Goal: Transaction & Acquisition: Book appointment/travel/reservation

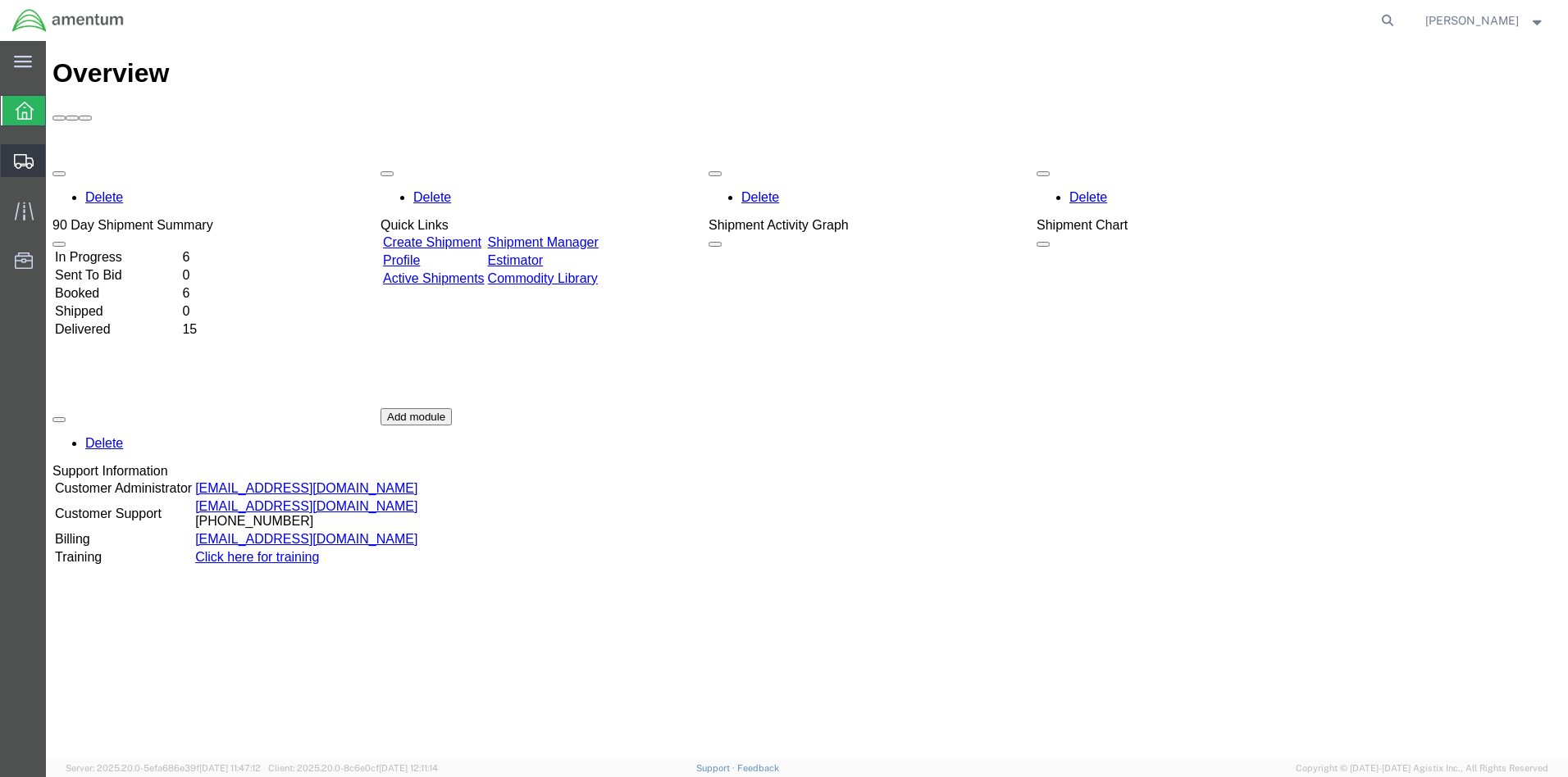
click at [0, 0] on span "Create from Template" at bounding box center [0, 0] width 0 height 0
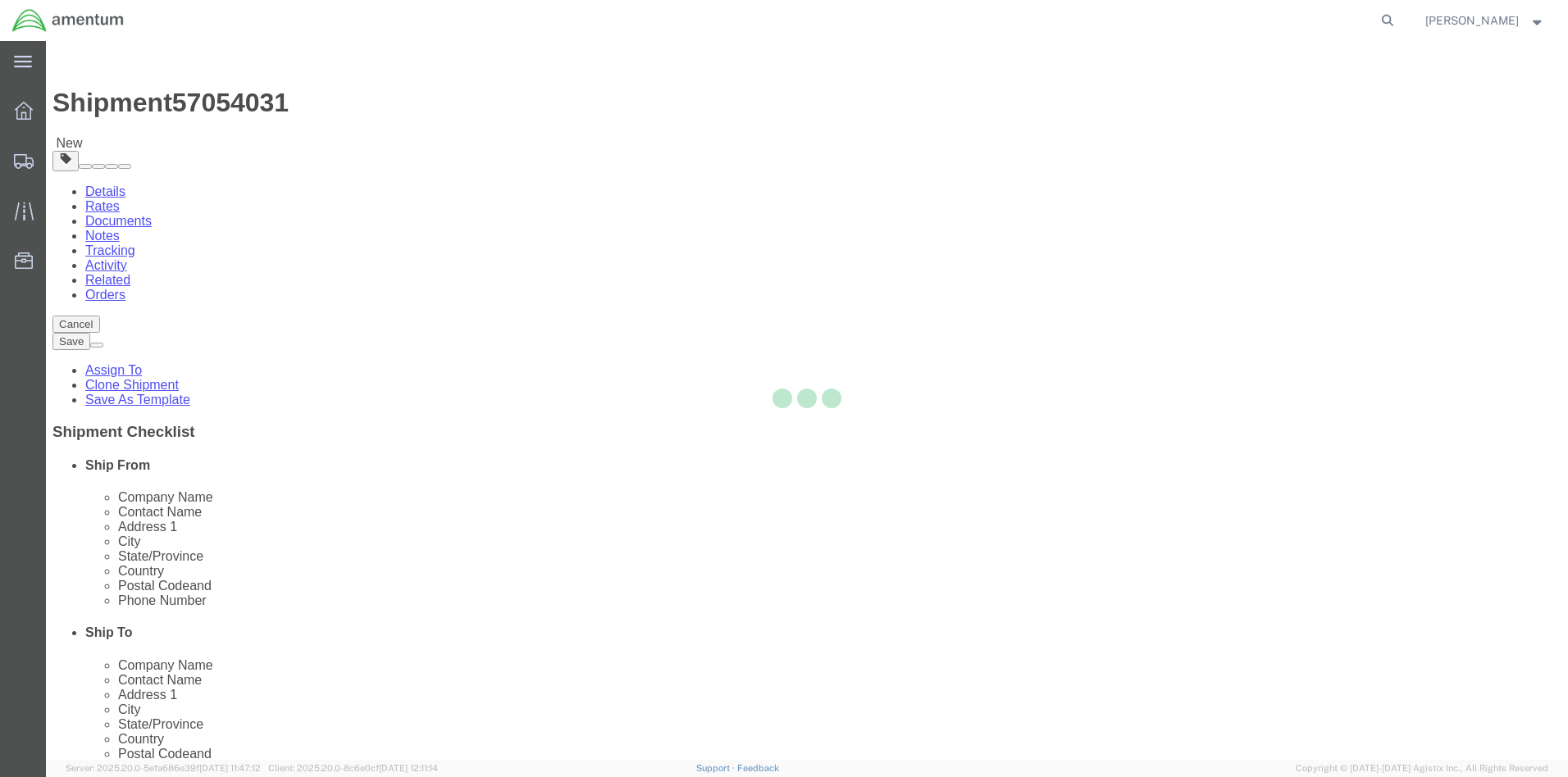
select select
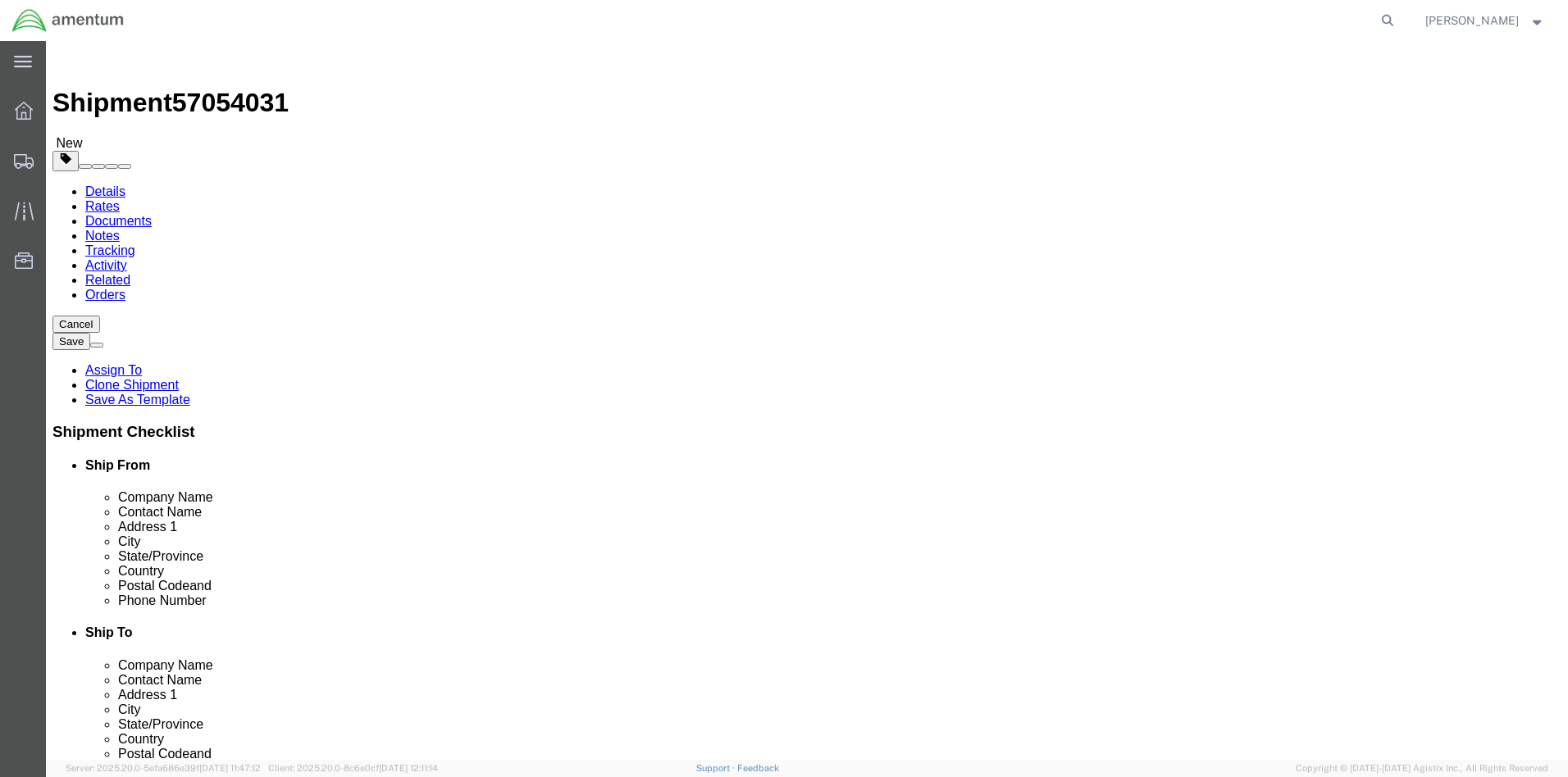
click button "Add reference"
select select "PCKSLIP"
click input "text"
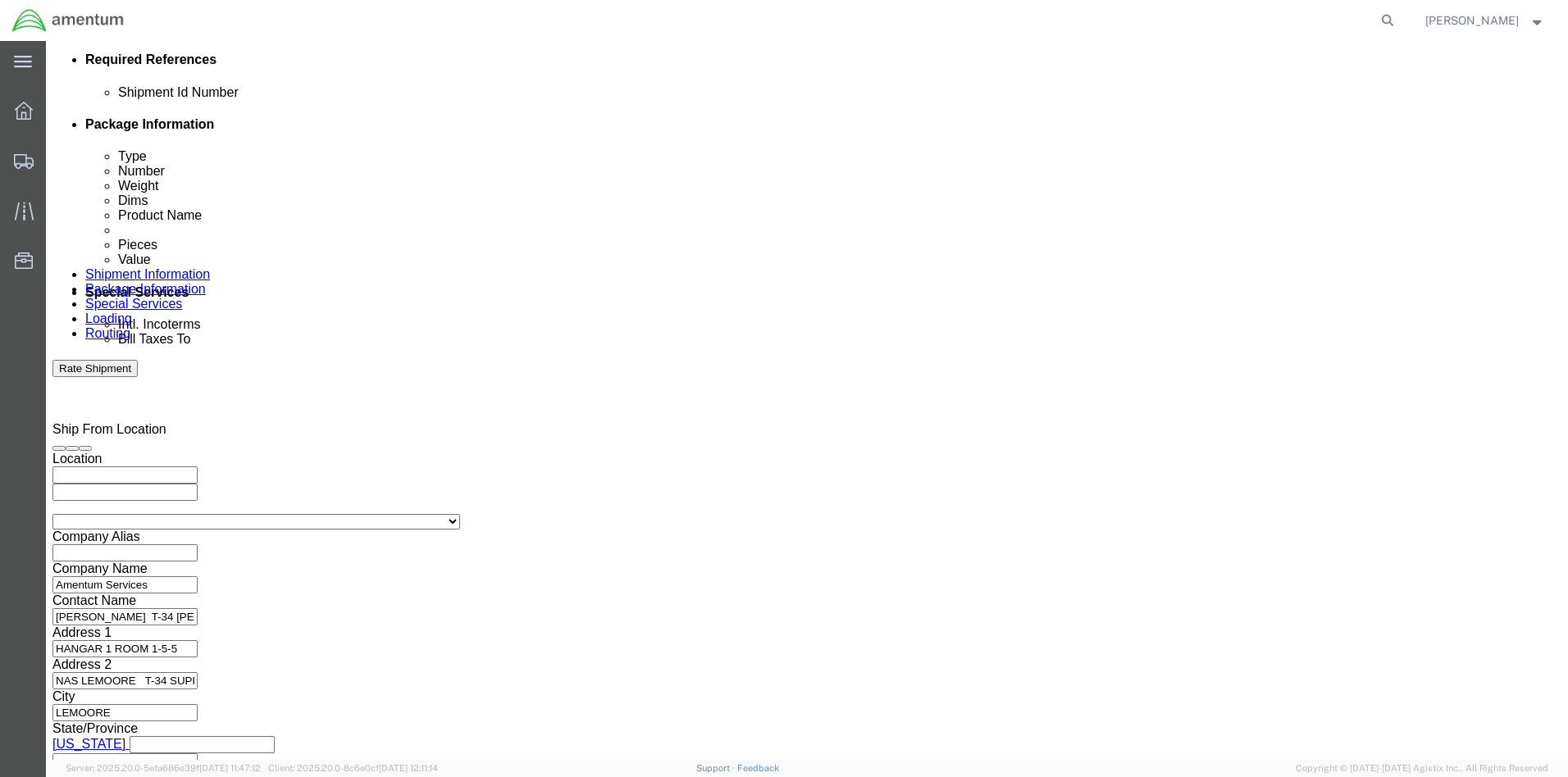
type input "[DATE]-001"
click button "Save"
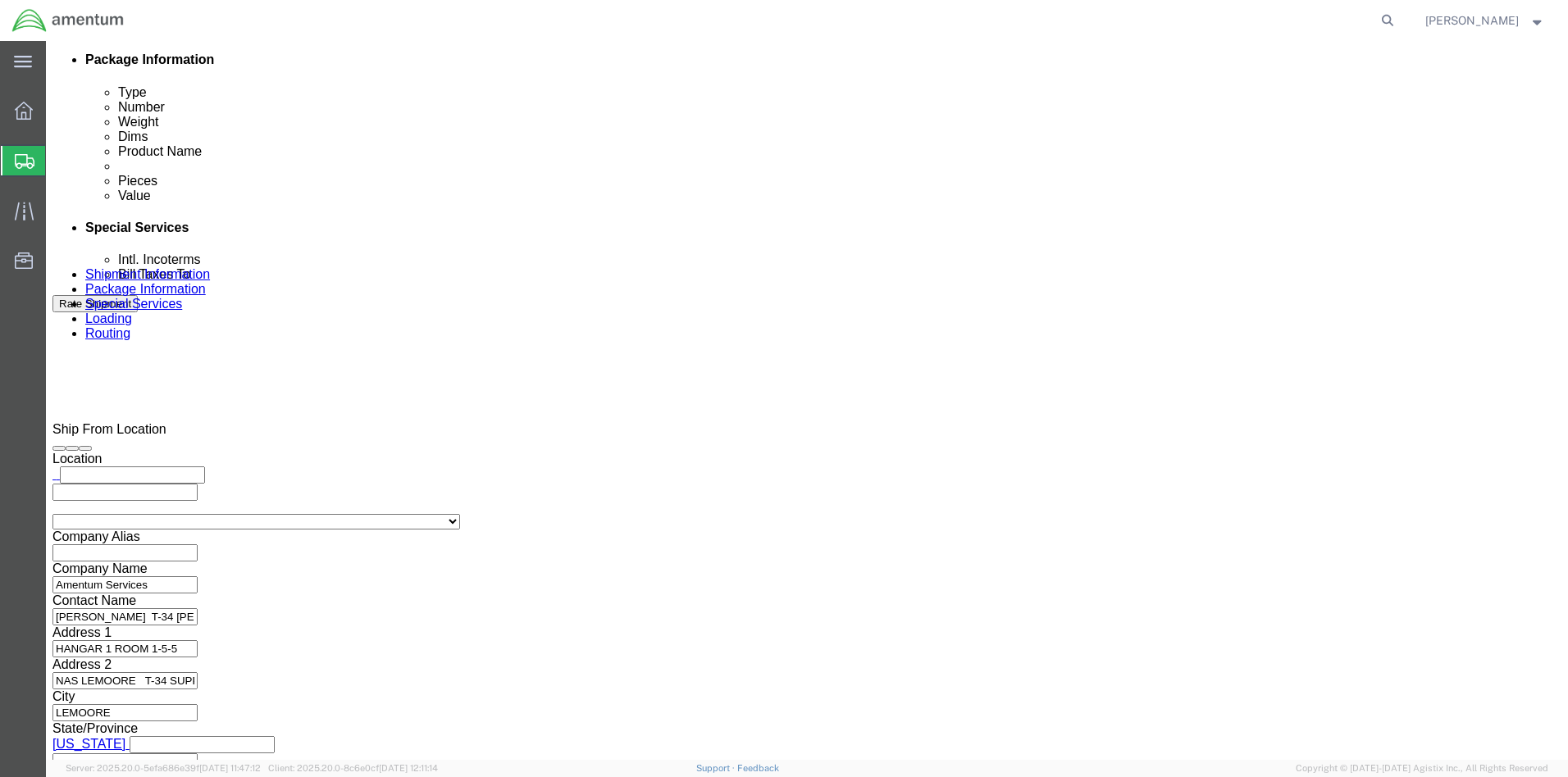
click button "Continue"
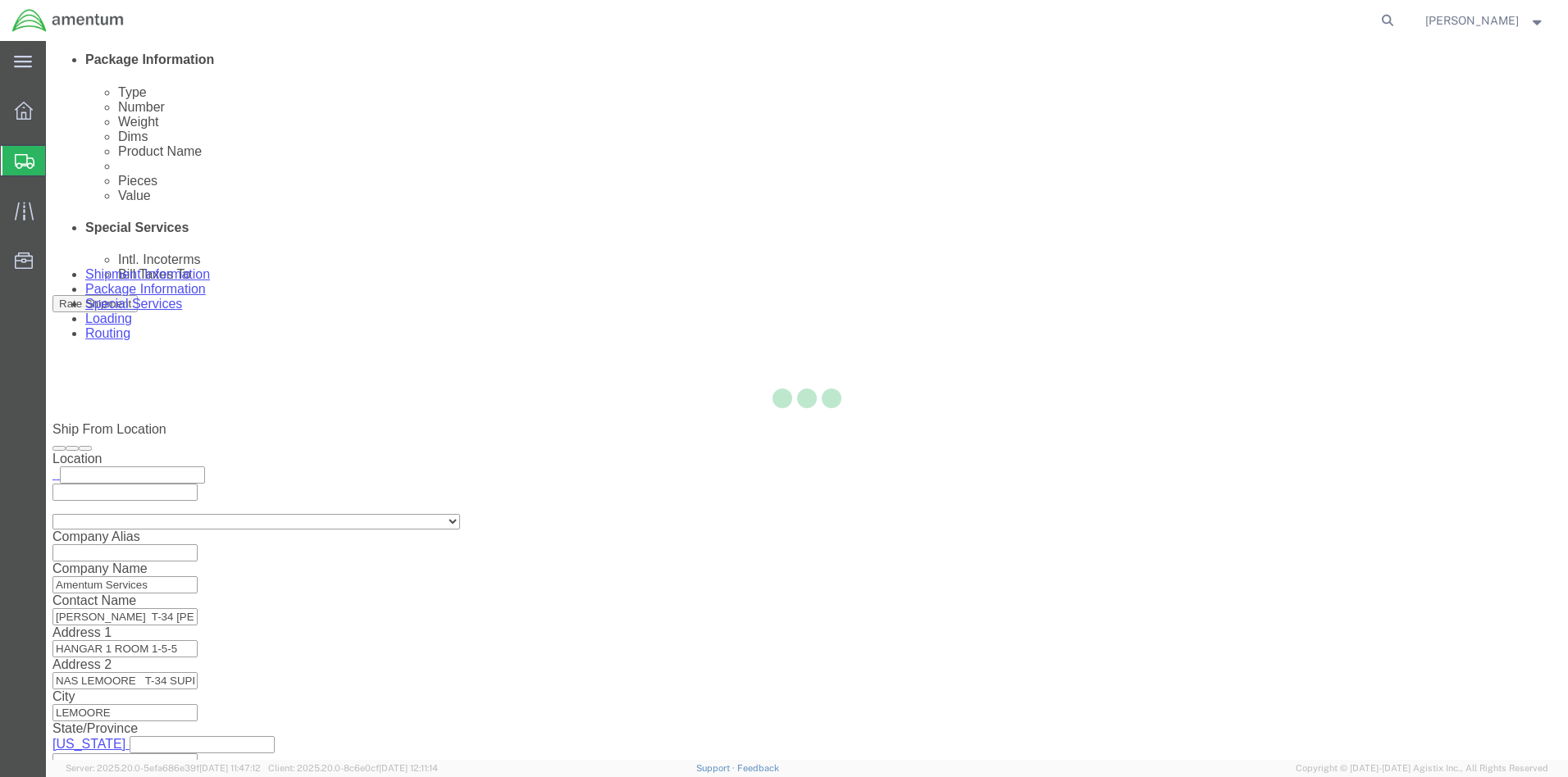
select select "CBOX"
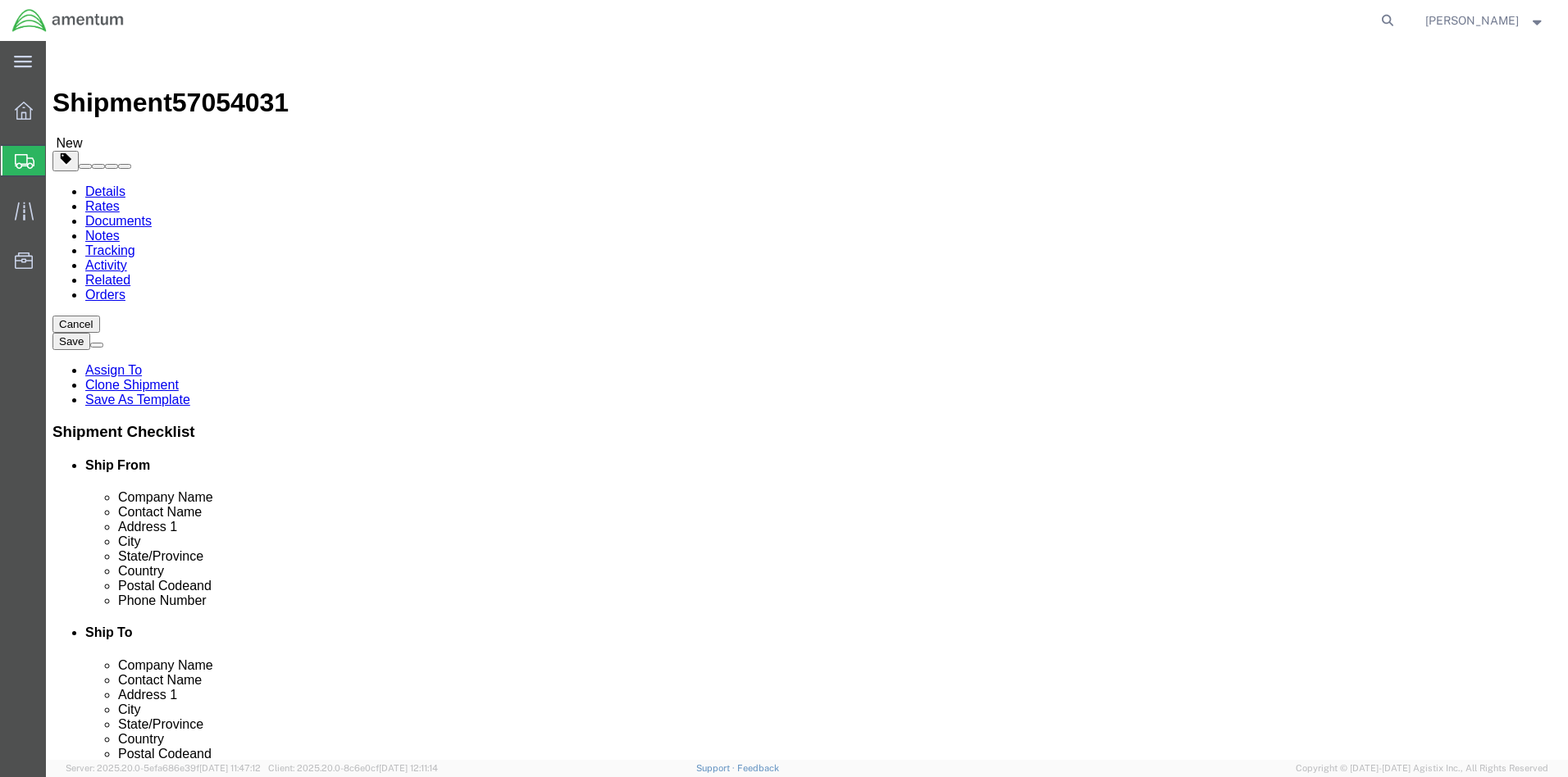
click link "Add Content"
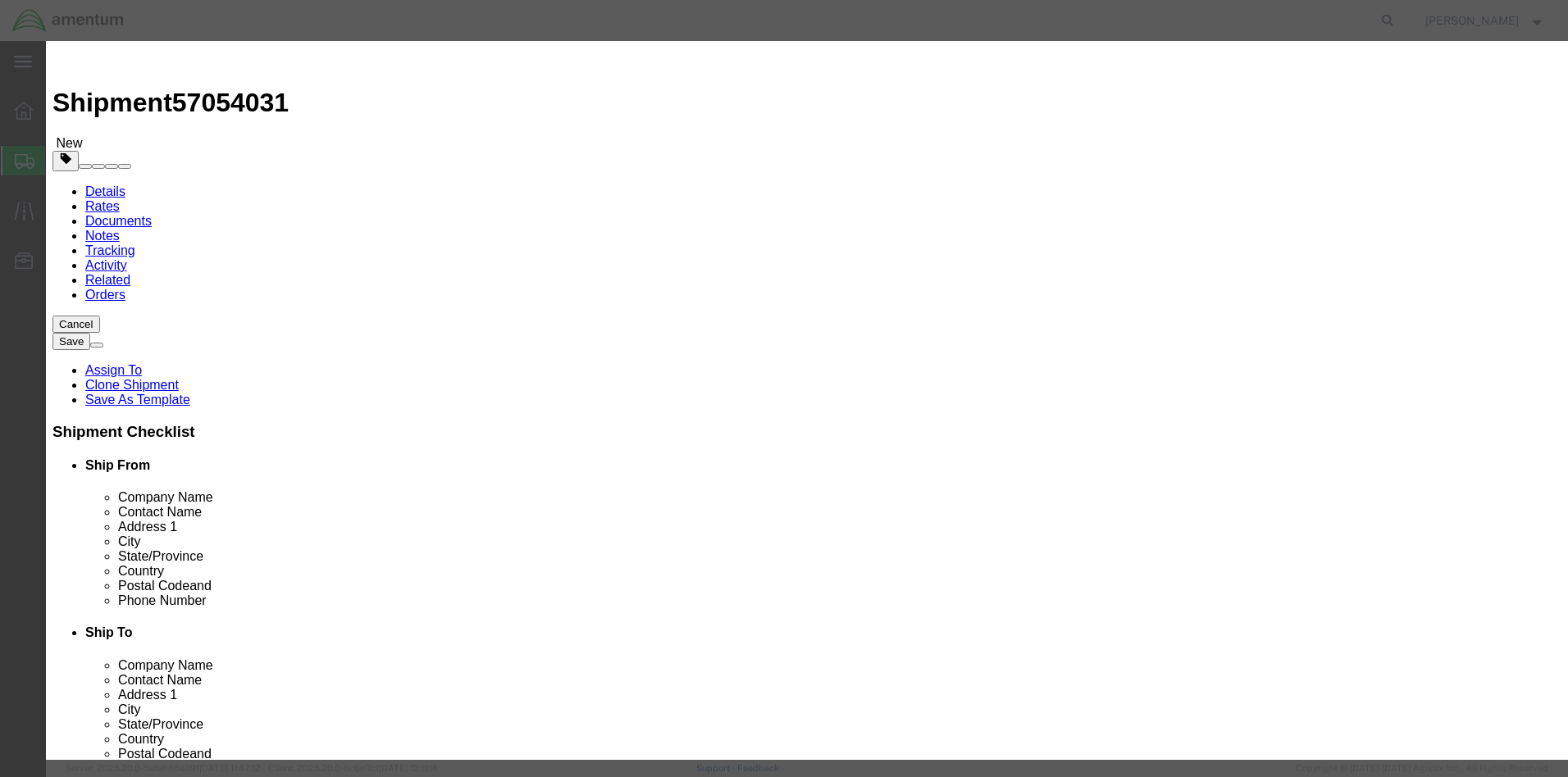
click input "text"
type input "3 PT JACK"
click input "0"
type input "1"
click input "text"
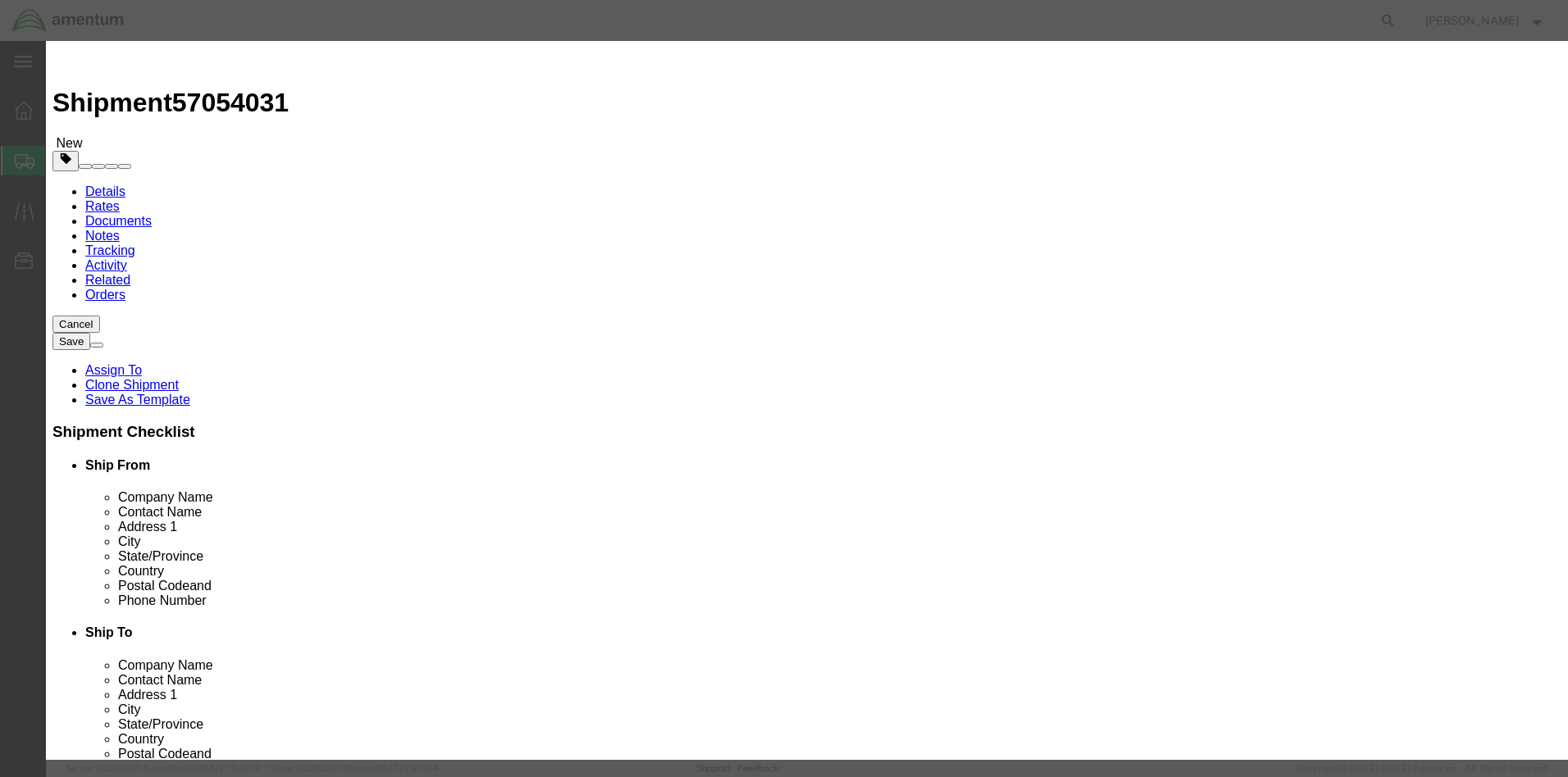
type input "8000.00"
select select "70"
click button "Save & Close"
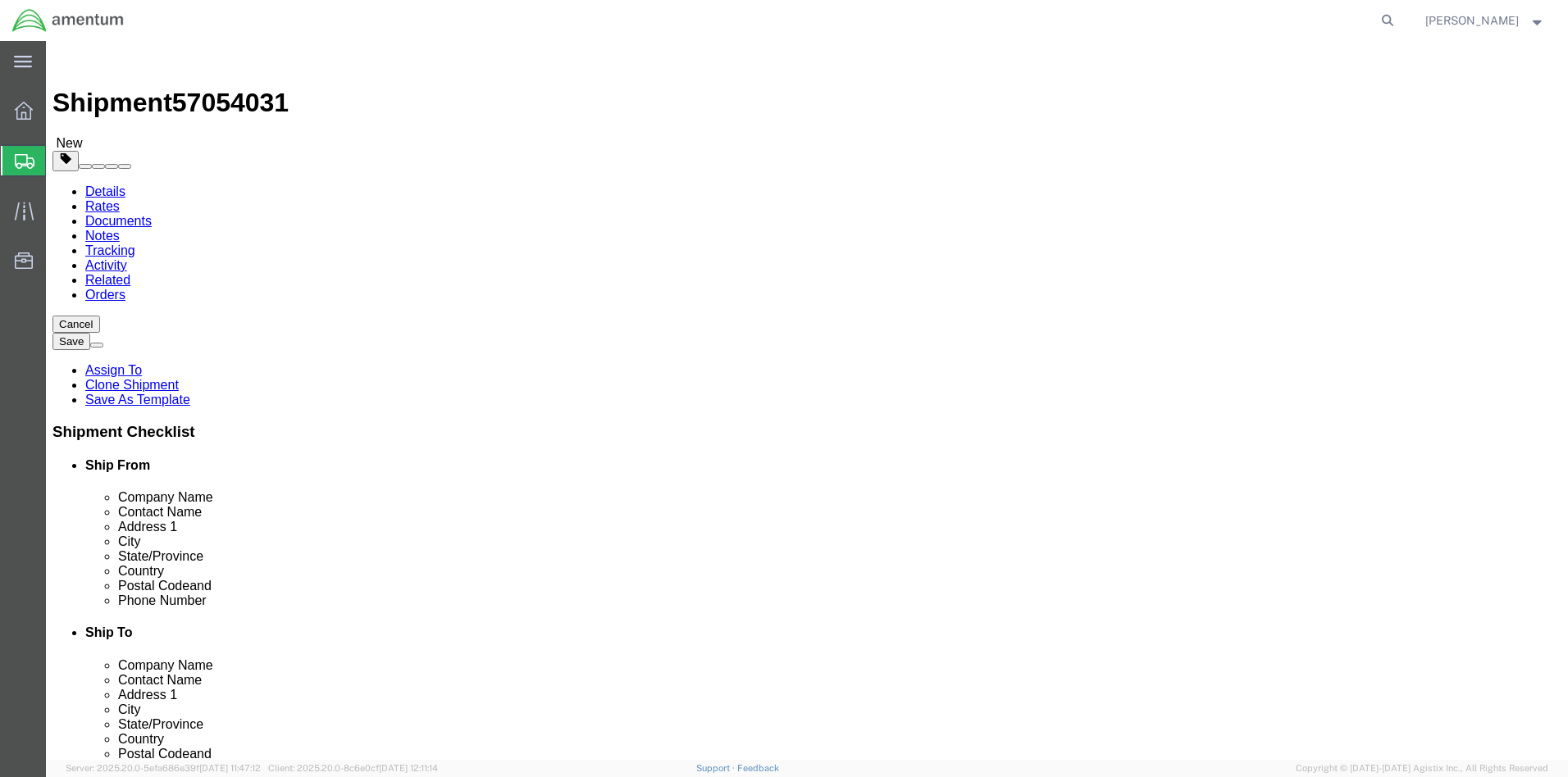
click input "text"
type input "96"
type input "53"
type input "22"
click input "0.00"
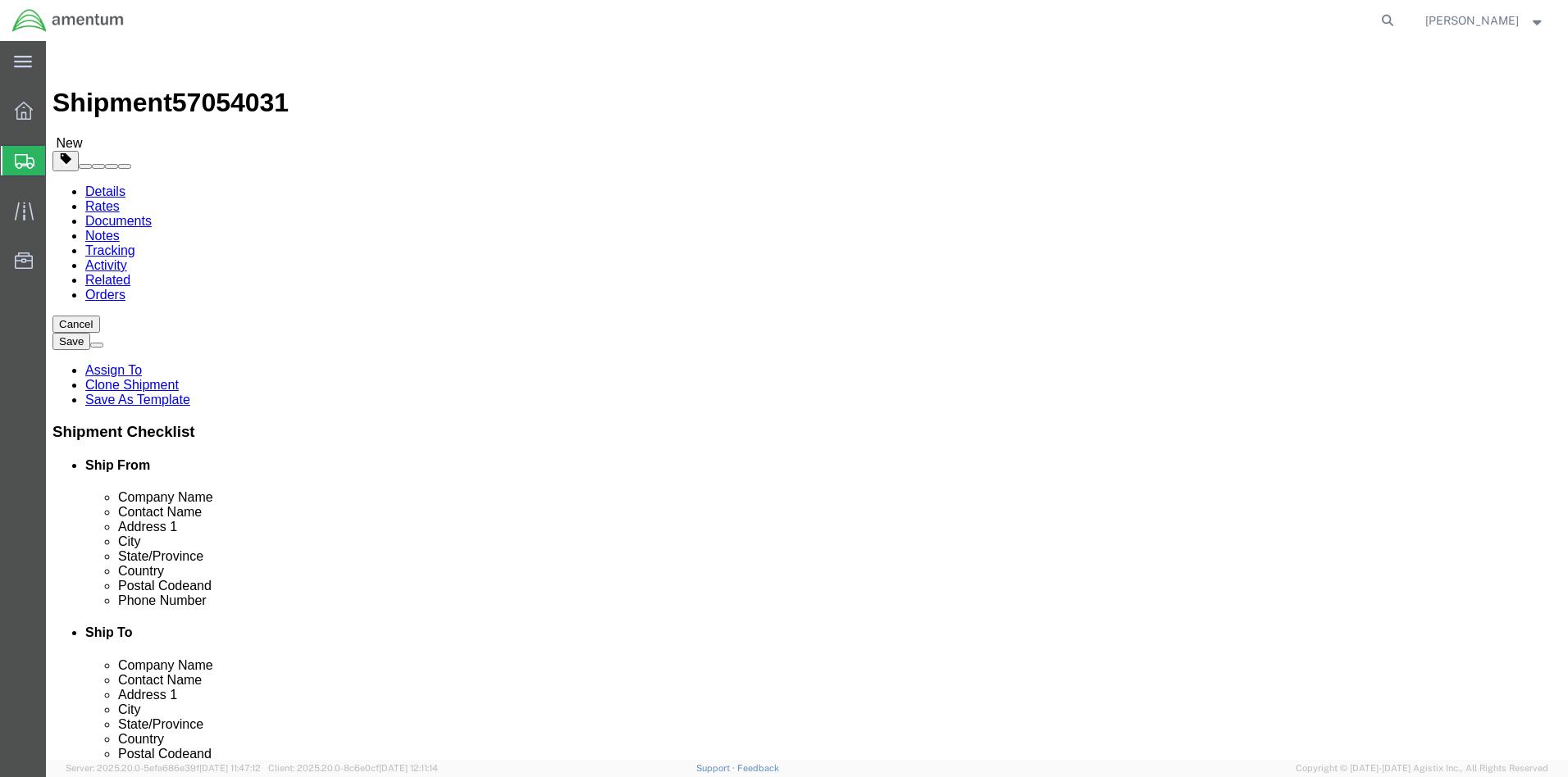
type input "1500.00"
click div "Package Content # 1 x Package Type Select BCK Boxes Bale(s) Basket(s) Bolt(s) B…"
click button "Rate Shipment"
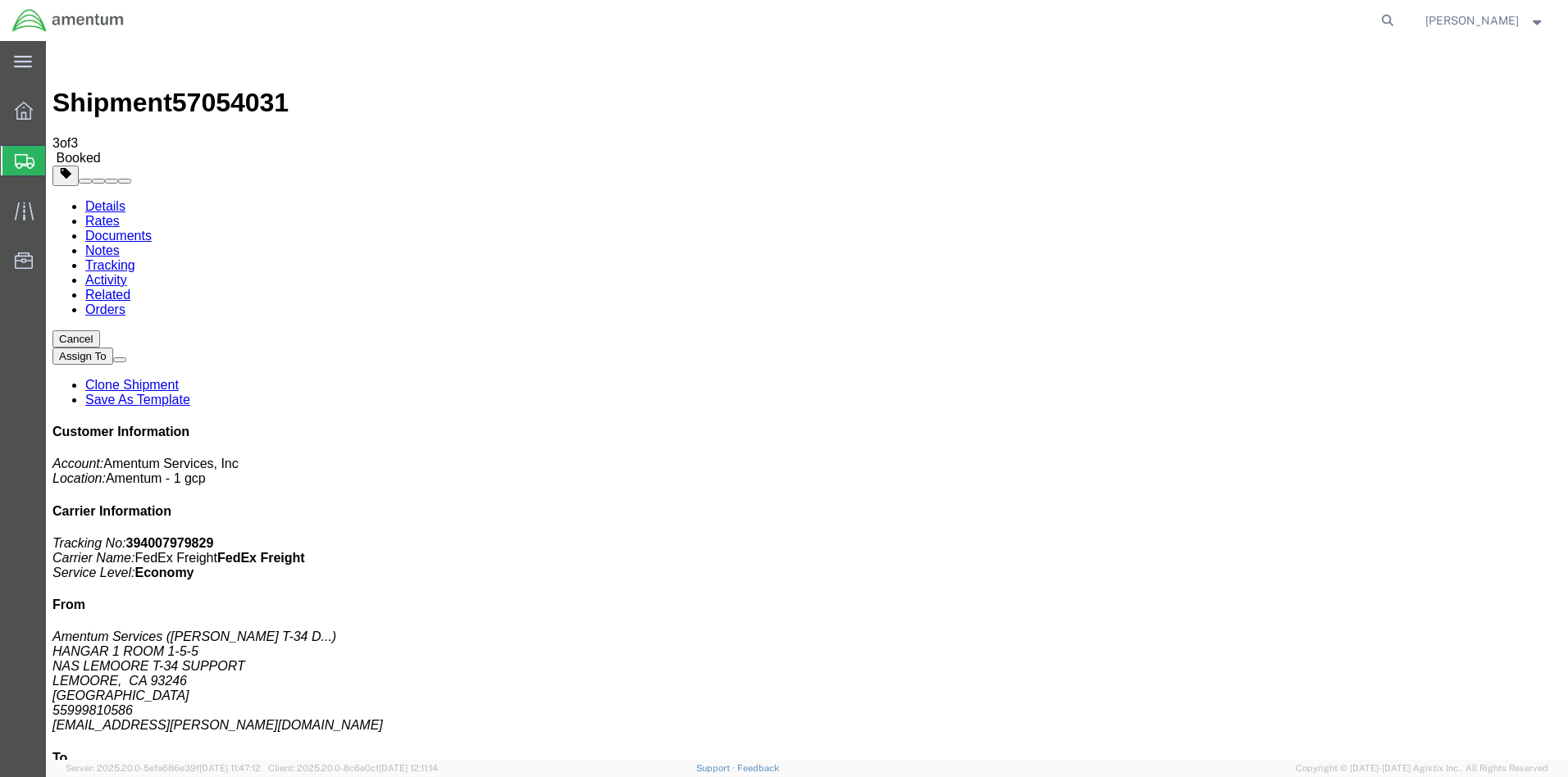
click at [1537, 19] on strong "button" at bounding box center [1537, 20] width 14 height 6
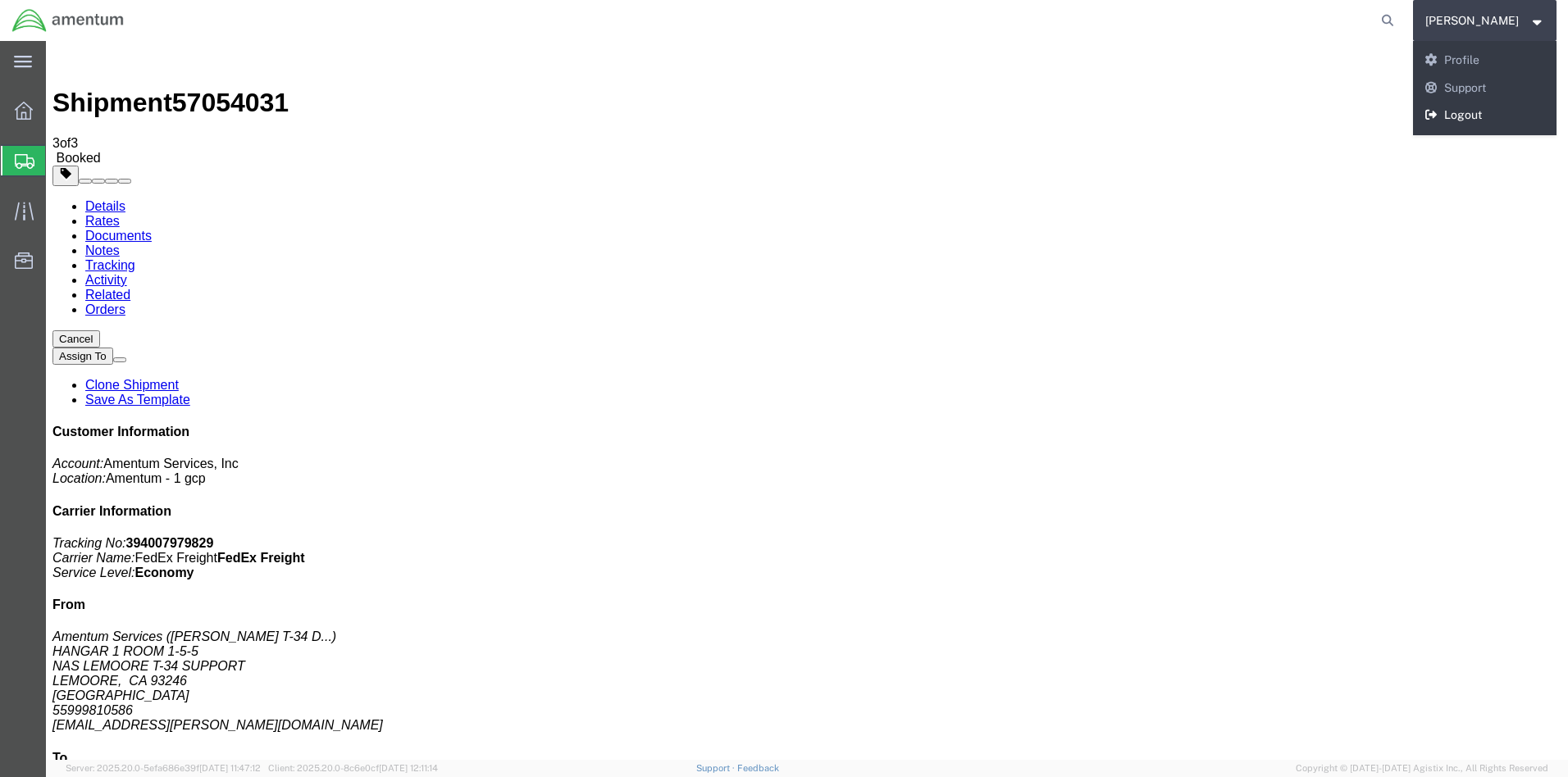
click at [1488, 115] on link "Logout" at bounding box center [1485, 115] width 144 height 28
